Goal: Feedback & Contribution: Leave review/rating

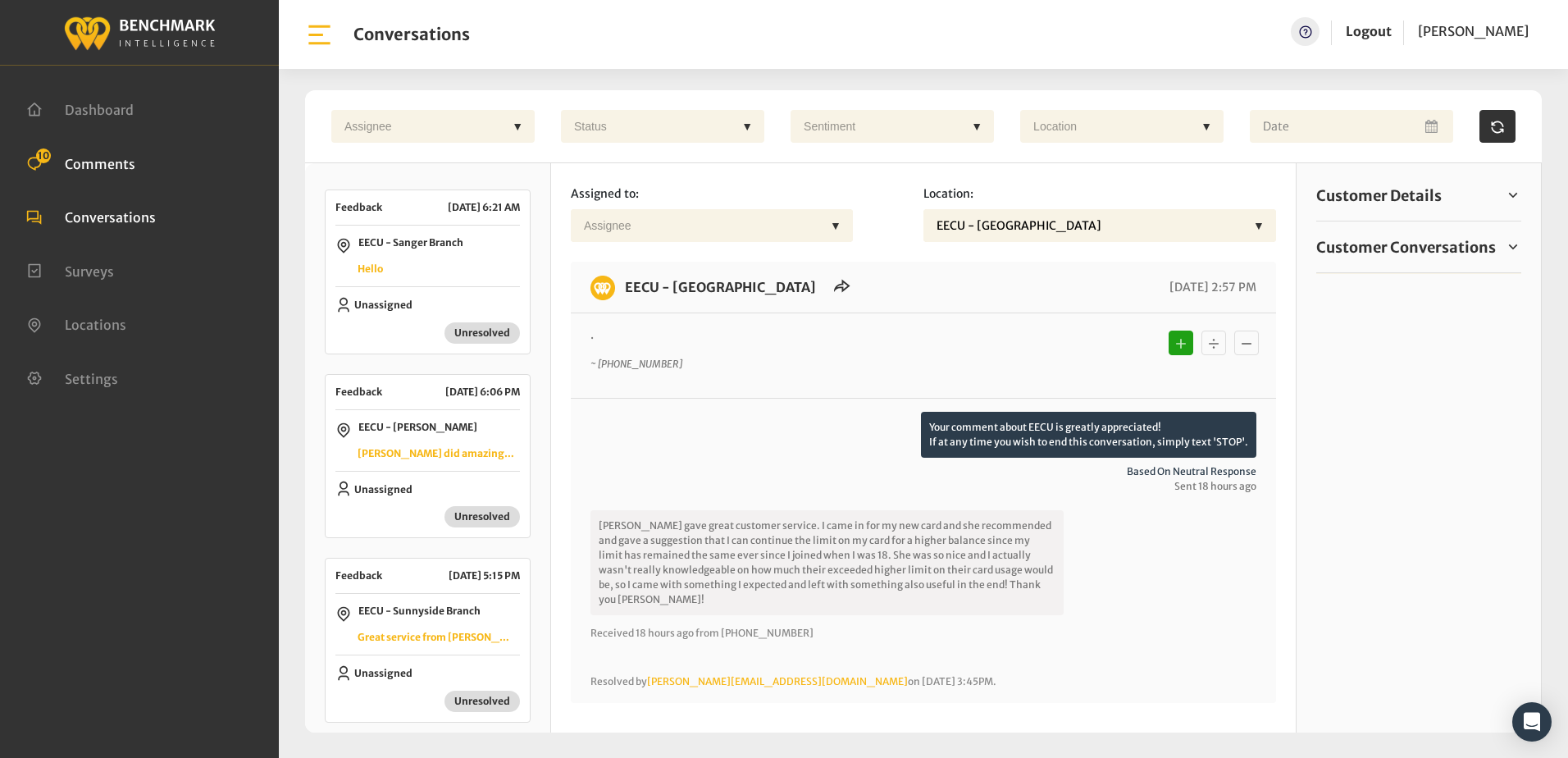
click at [109, 160] on span "Comments" at bounding box center [100, 164] width 71 height 16
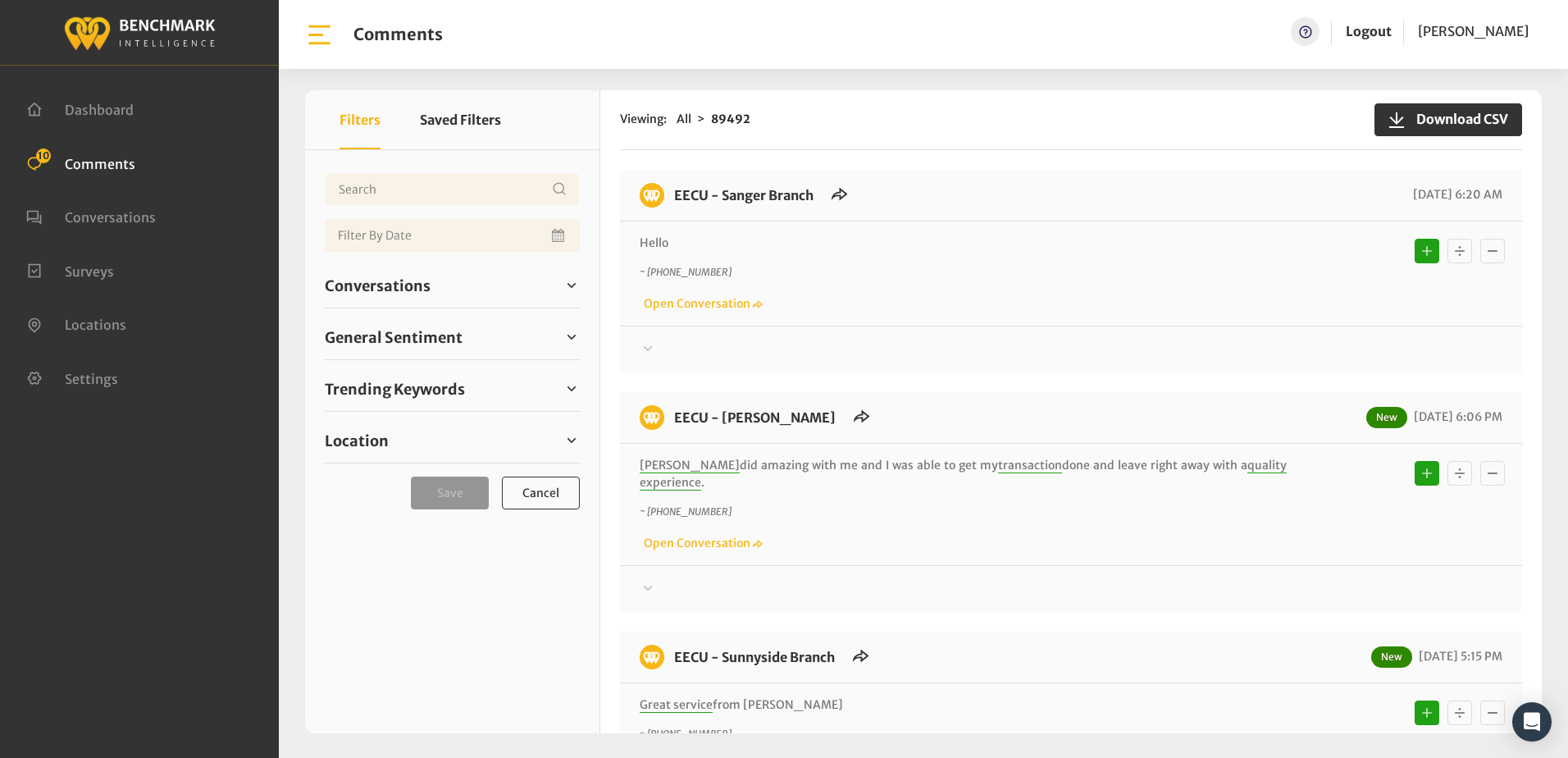
click at [649, 345] on icon at bounding box center [648, 349] width 16 height 20
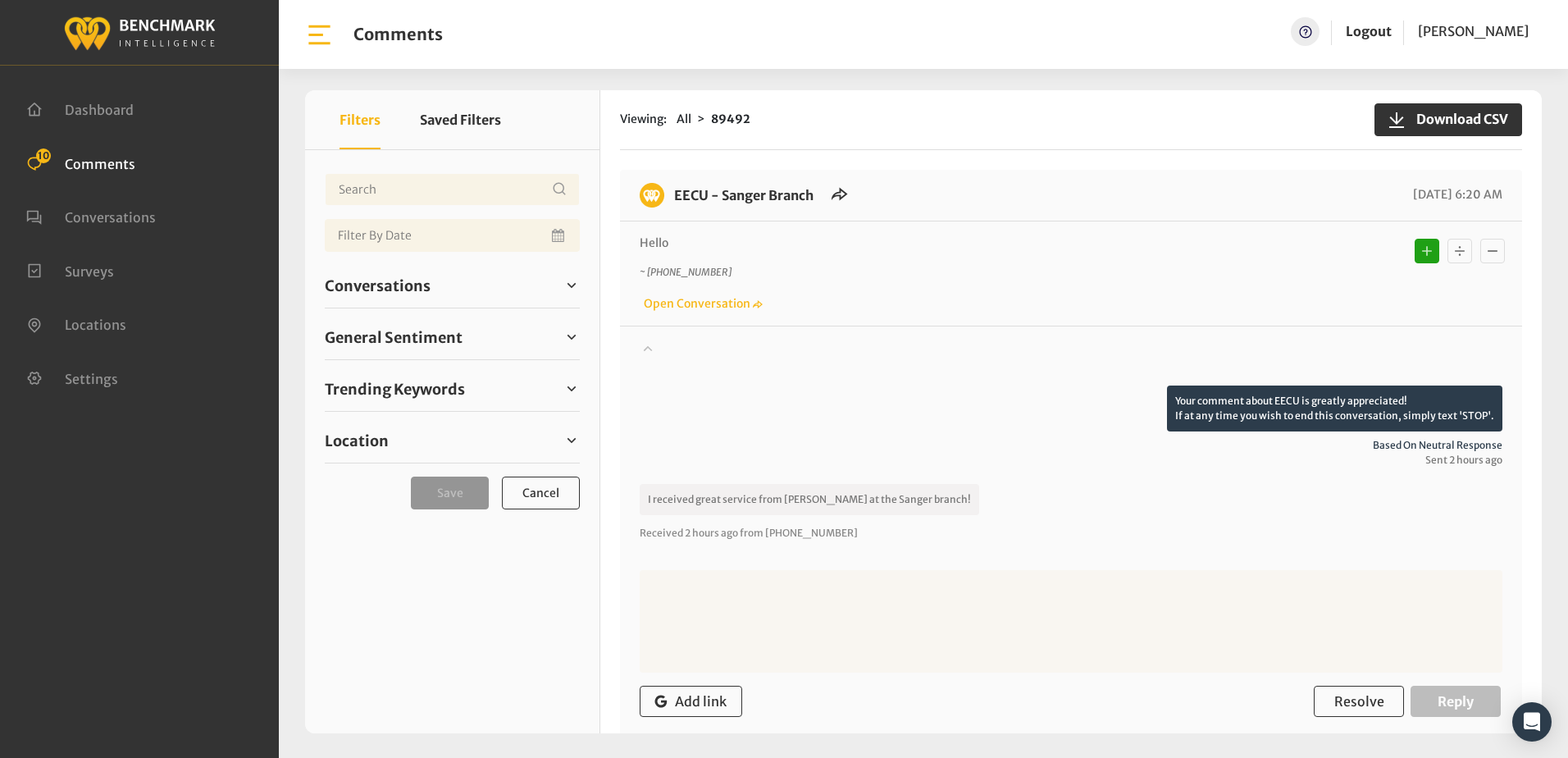
click at [649, 345] on icon at bounding box center [648, 348] width 16 height 20
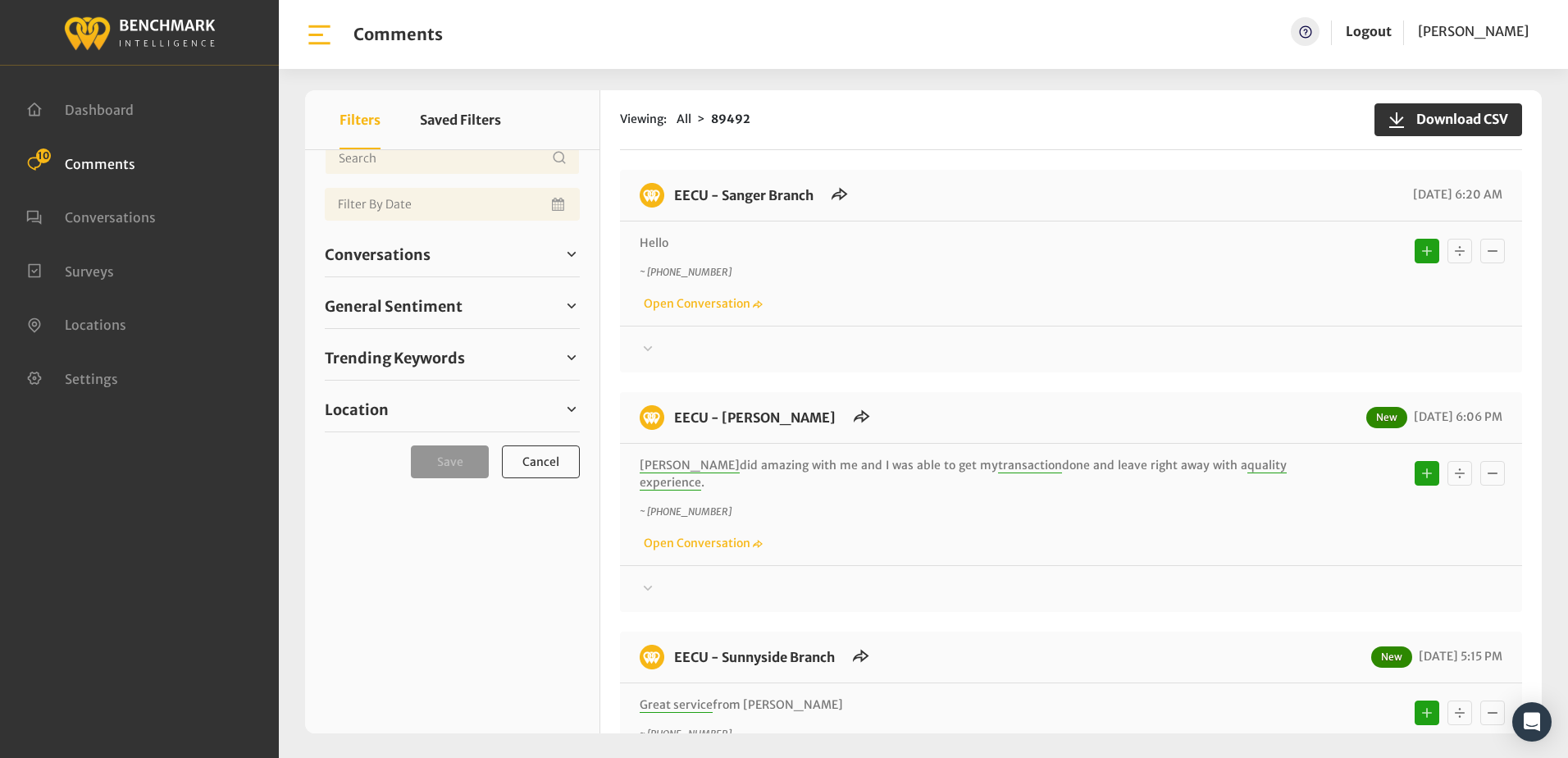
scroll to position [60, 0]
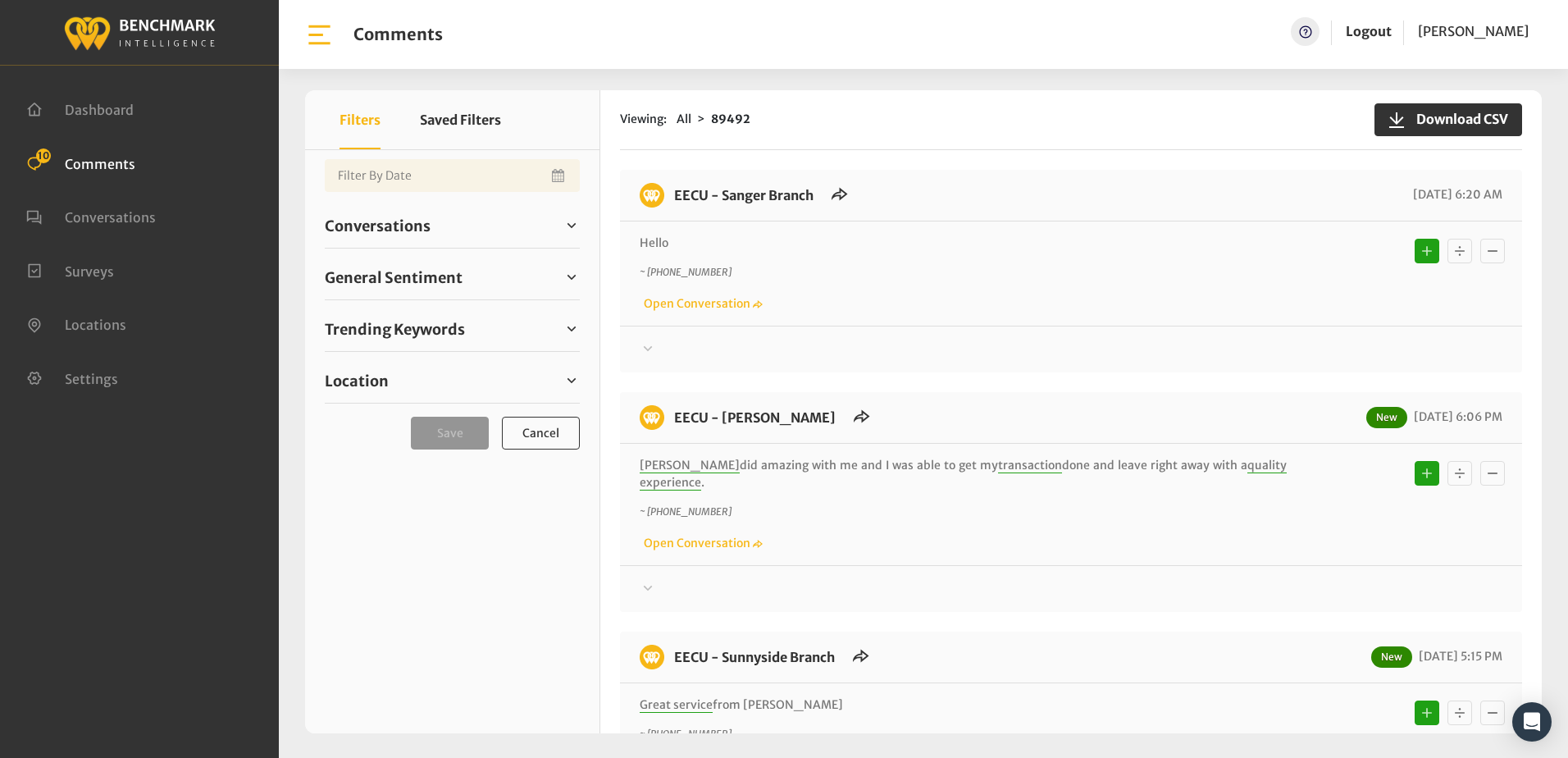
click at [1014, 296] on div "~ [PHONE_NUMBER] Open Conversation" at bounding box center [1070, 289] width 862 height 47
click at [351, 279] on span "General Sentiment" at bounding box center [393, 277] width 138 height 22
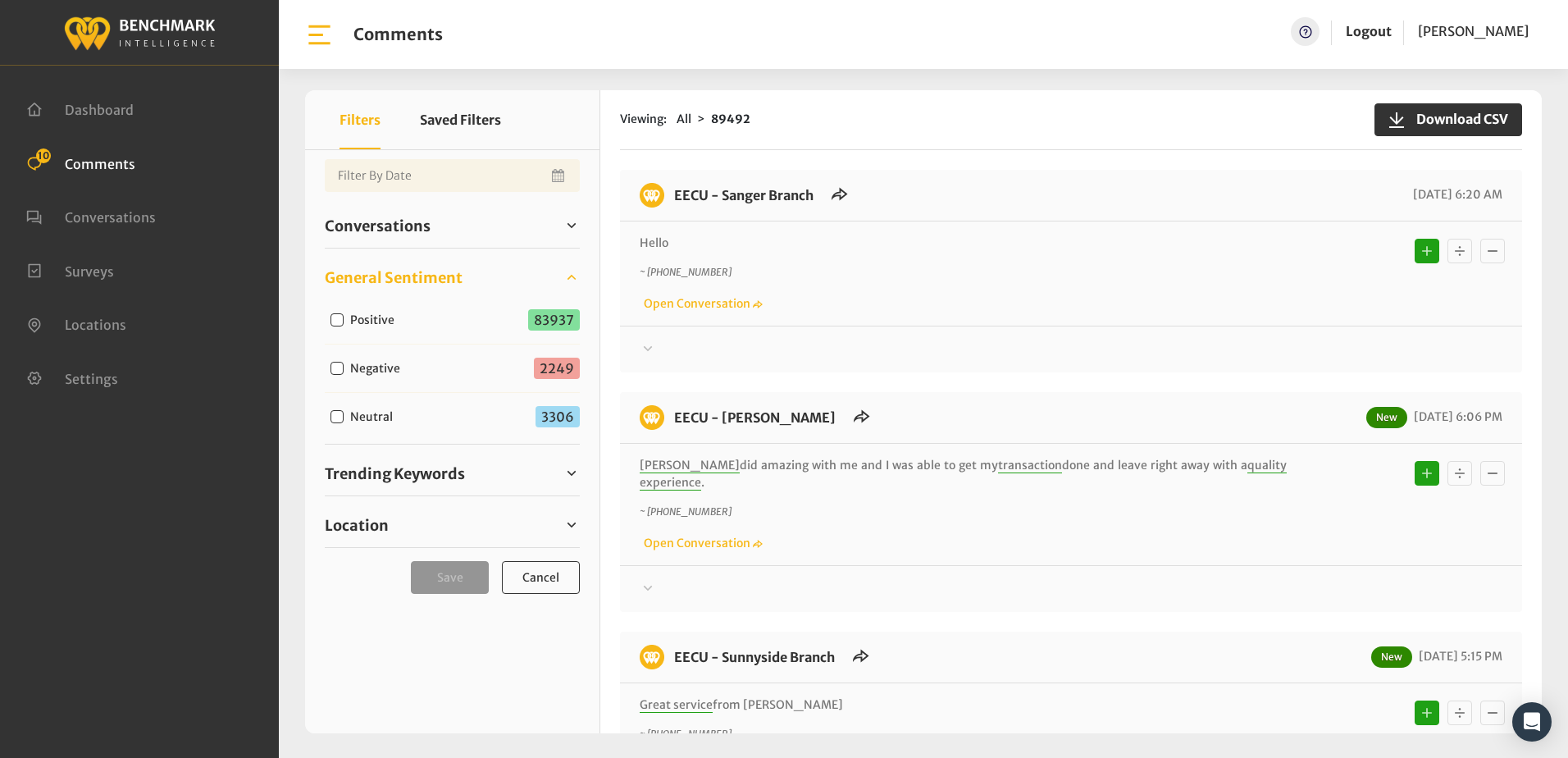
click at [334, 418] on input "Neutral" at bounding box center [337, 416] width 13 height 13
checkbox input "true"
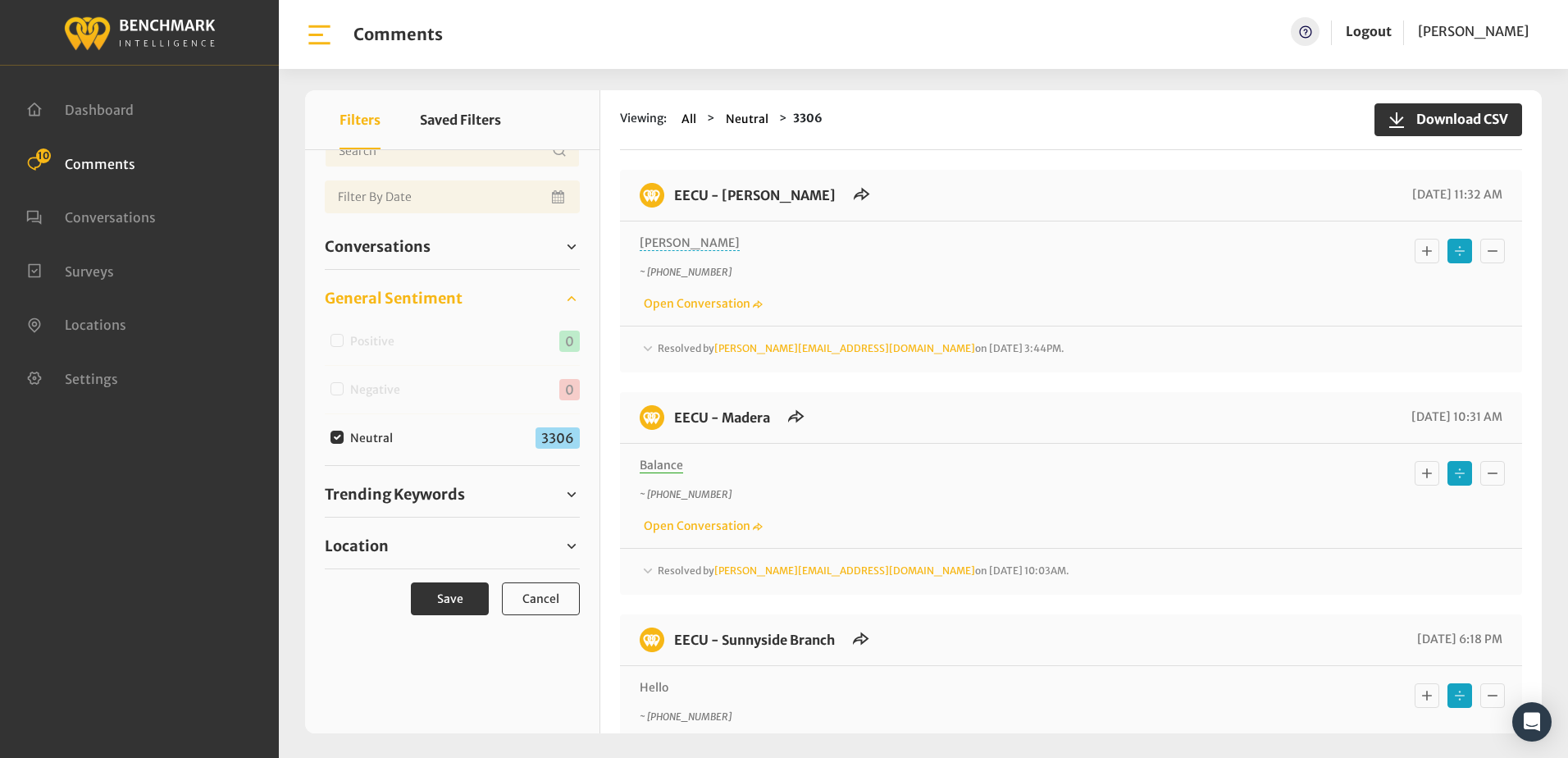
click at [646, 349] on icon at bounding box center [648, 349] width 16 height 20
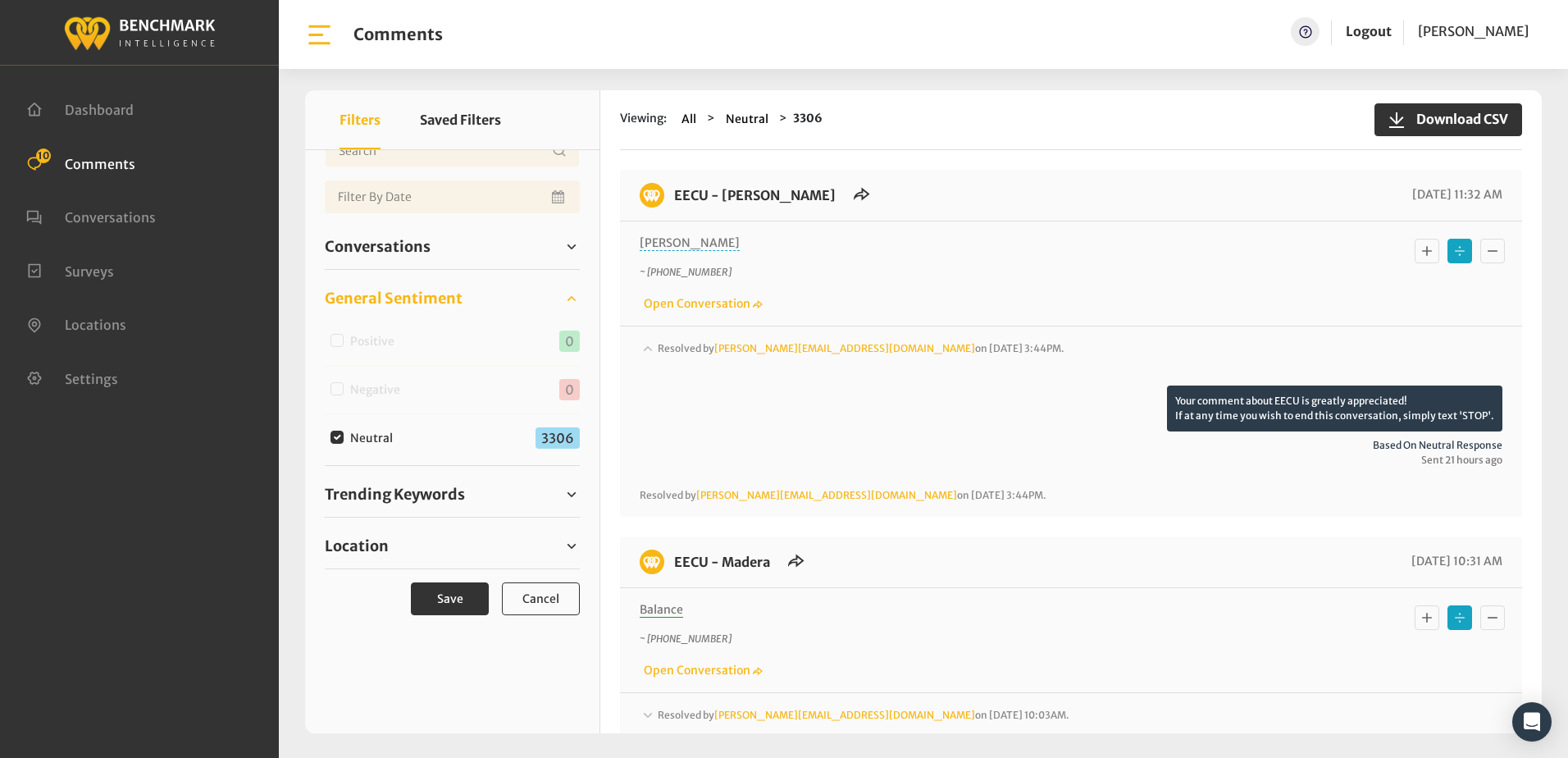
click at [646, 349] on icon at bounding box center [648, 348] width 9 height 5
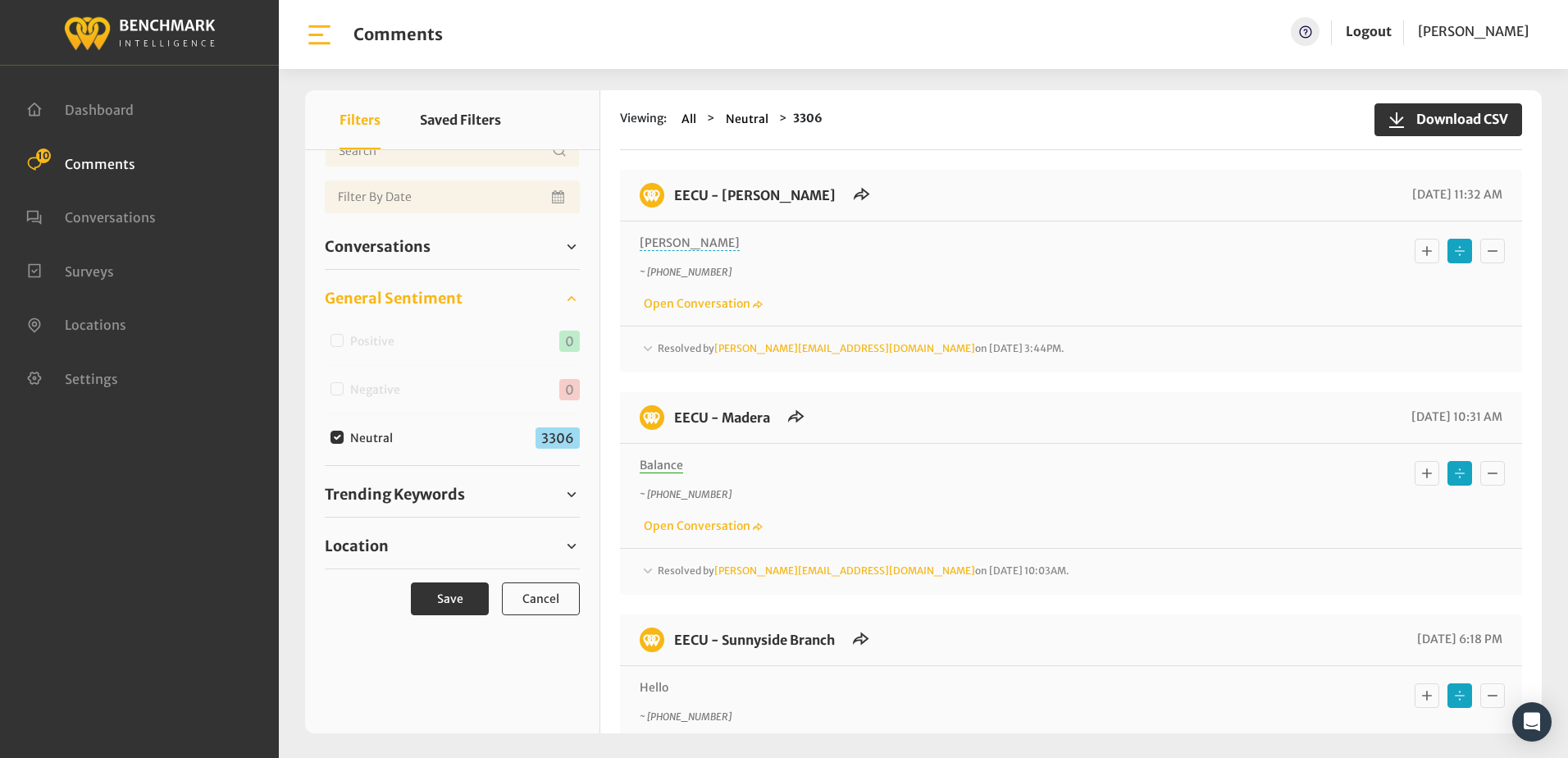
click at [332, 438] on input "Neutral" at bounding box center [337, 437] width 13 height 13
checkbox input "false"
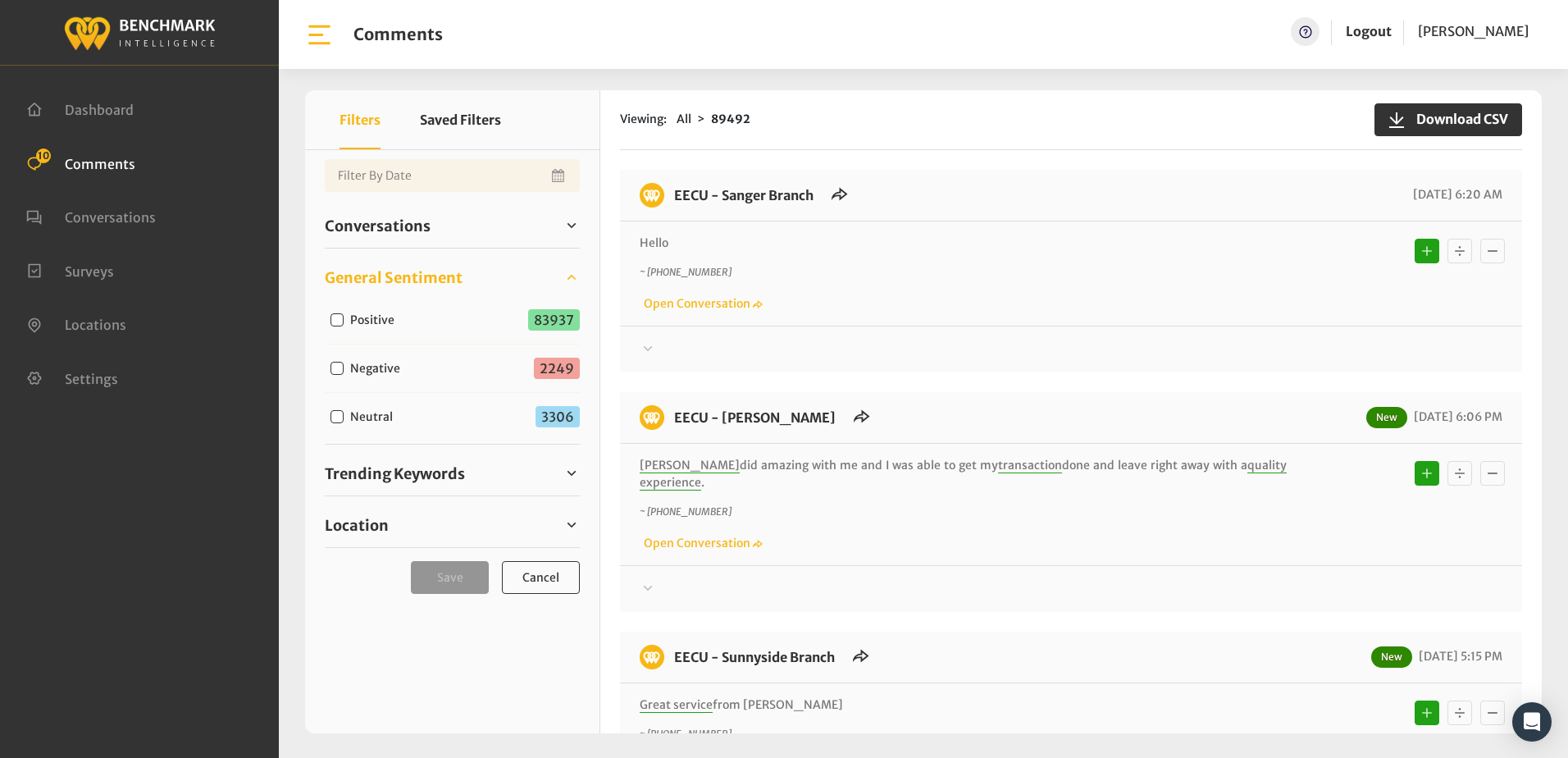
click at [335, 367] on input "Negative" at bounding box center [337, 368] width 13 height 13
checkbox input "true"
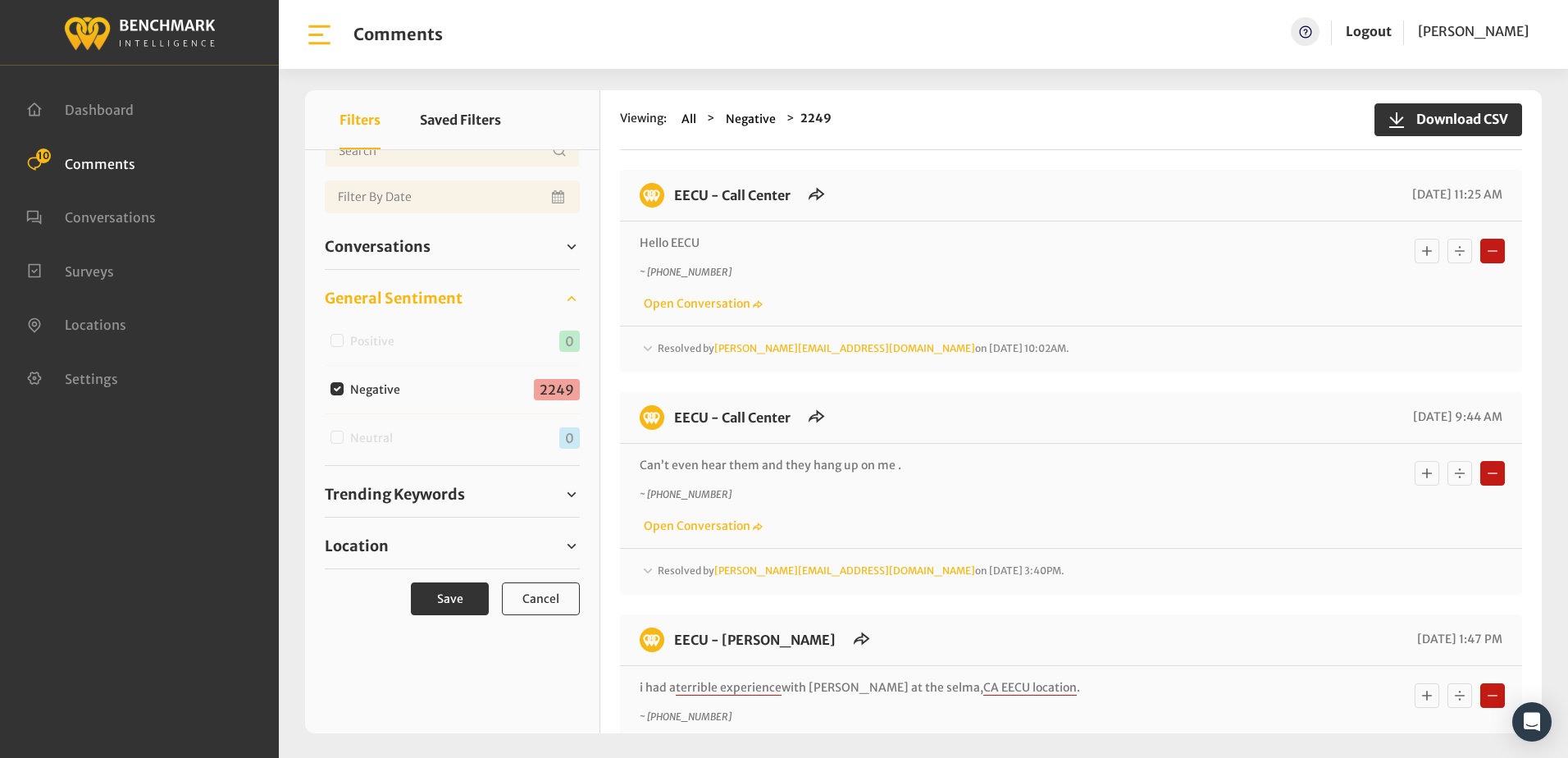
click at [649, 348] on icon at bounding box center [648, 349] width 16 height 20
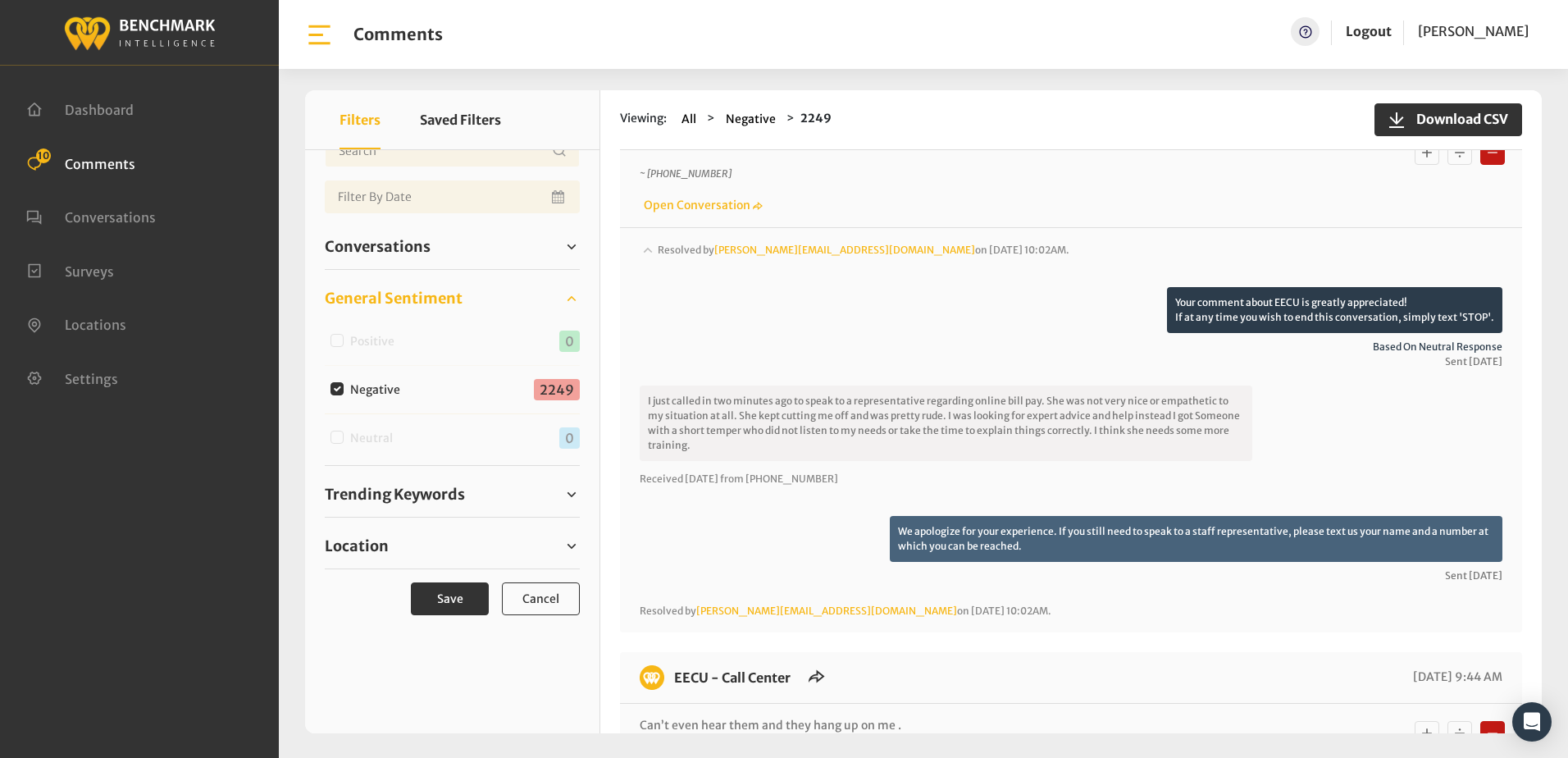
scroll to position [328, 0]
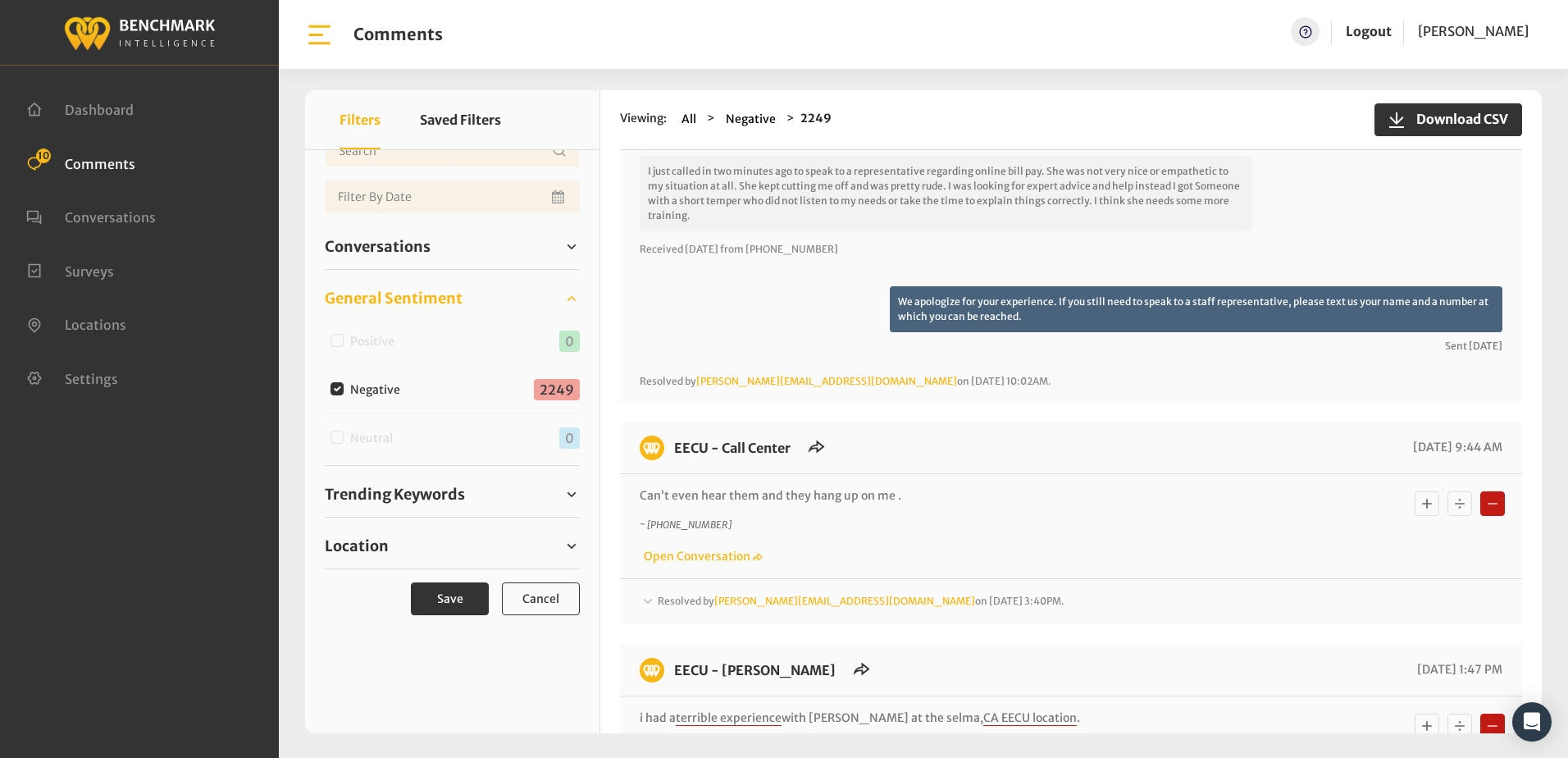
click at [341, 390] on input "Negative" at bounding box center [337, 389] width 13 height 13
checkbox input "false"
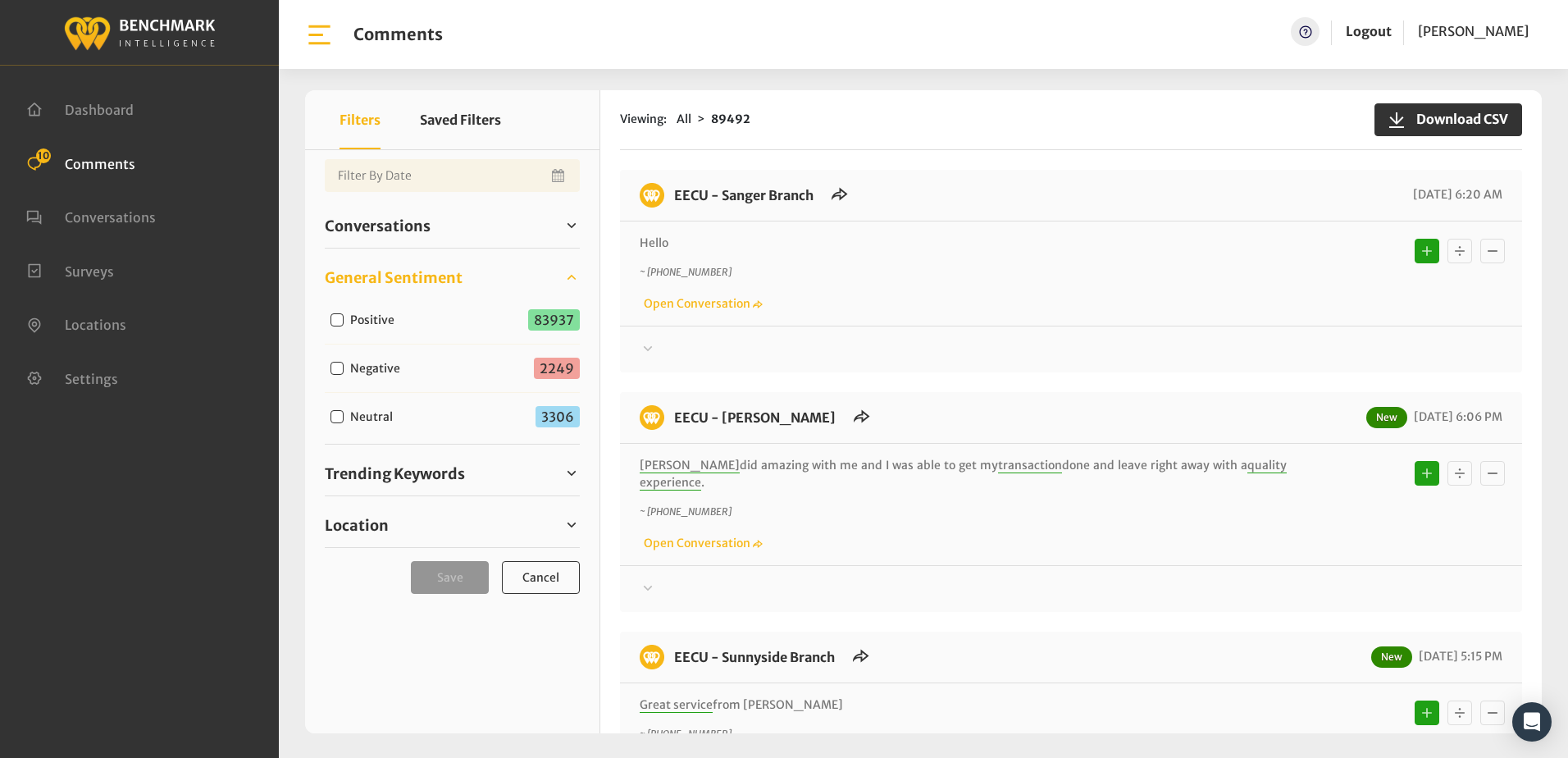
click at [938, 257] on div "Hello ~ [PHONE_NUMBER] Open Conversation" at bounding box center [1070, 274] width 862 height 78
